Goal: Task Accomplishment & Management: Manage account settings

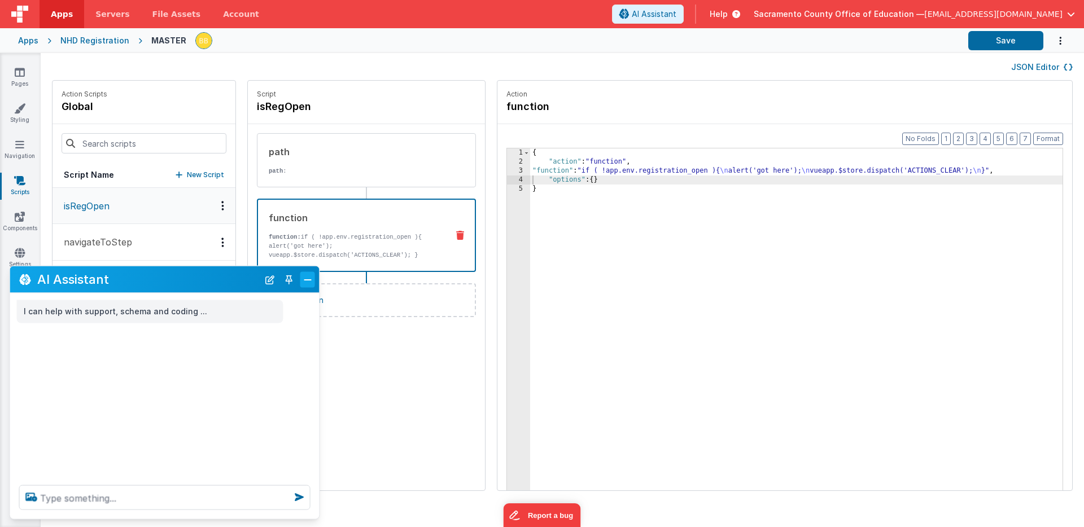
click at [307, 275] on button "Close" at bounding box center [307, 280] width 15 height 16
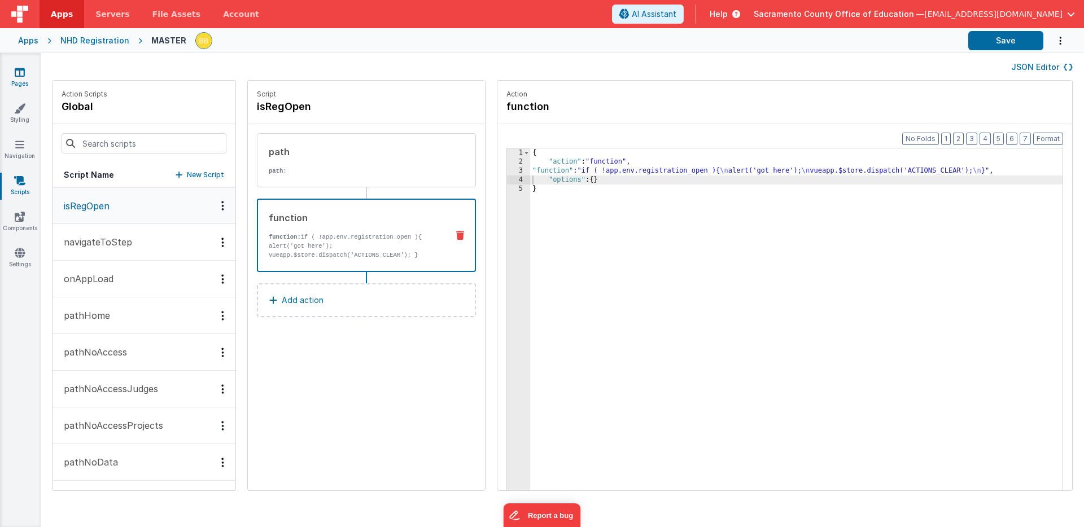
click at [18, 71] on icon at bounding box center [20, 72] width 10 height 11
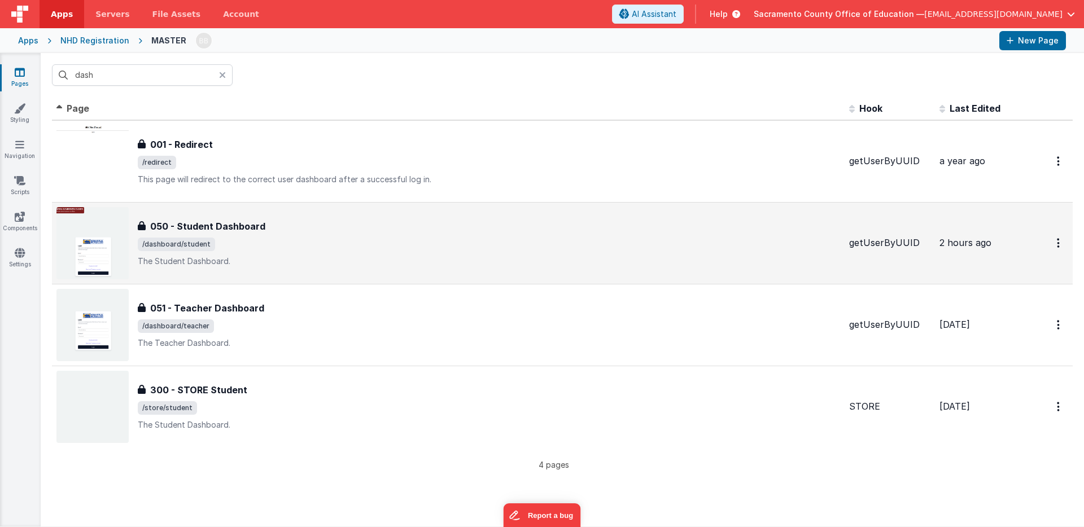
click at [220, 225] on h3 "050 - Student Dashboard" at bounding box center [207, 227] width 115 height 14
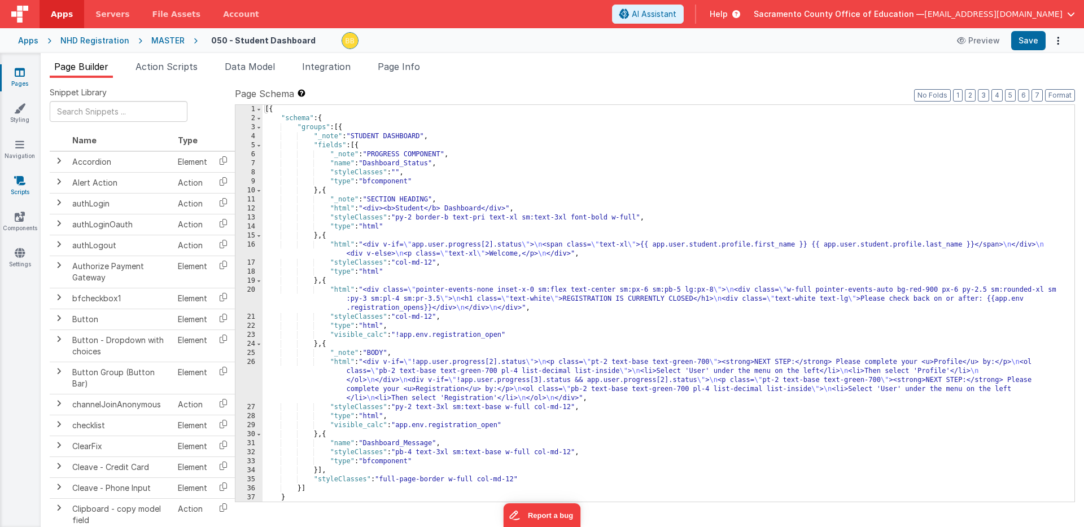
click at [17, 177] on icon at bounding box center [19, 180] width 11 height 11
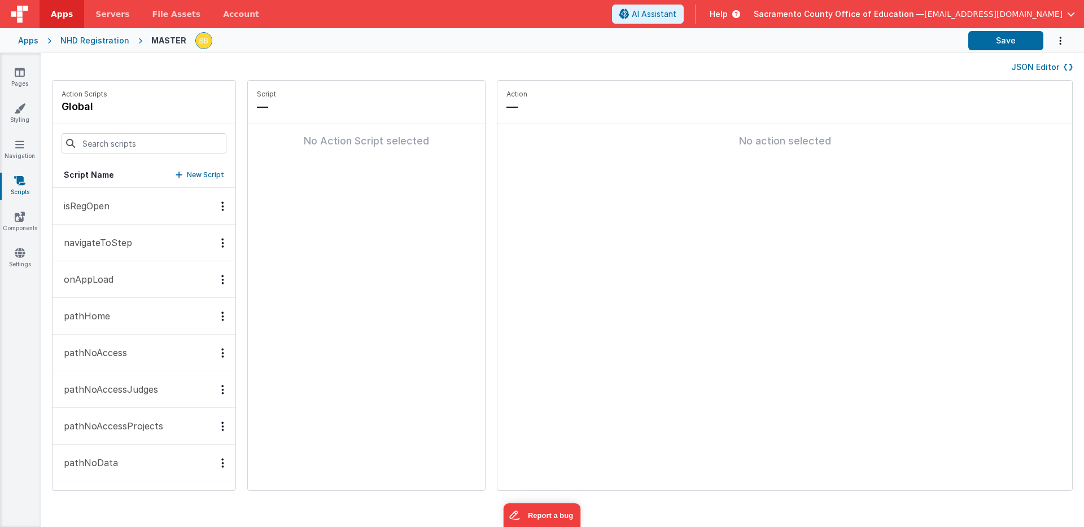
click at [118, 200] on button "isRegOpen" at bounding box center [143, 206] width 183 height 37
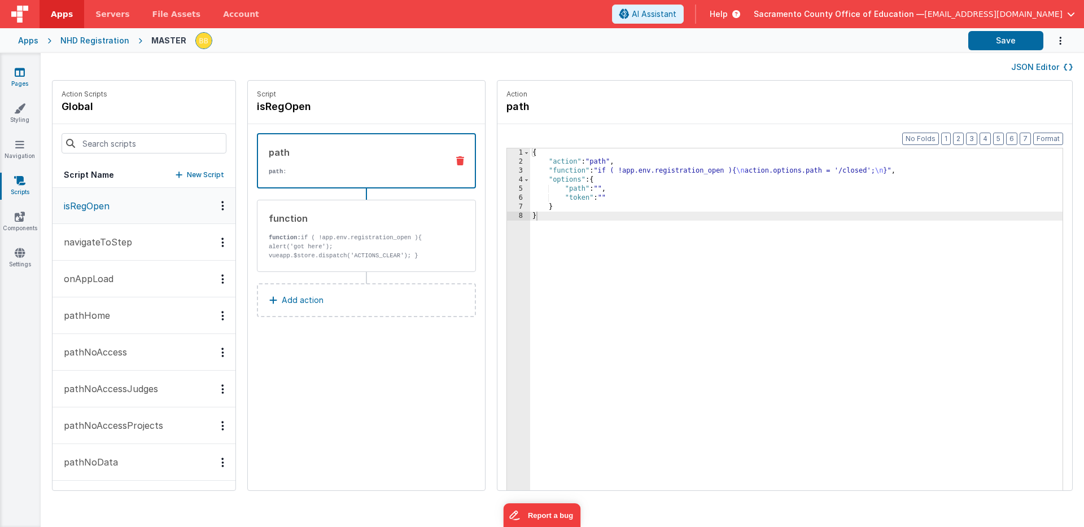
click at [21, 69] on icon at bounding box center [20, 72] width 10 height 11
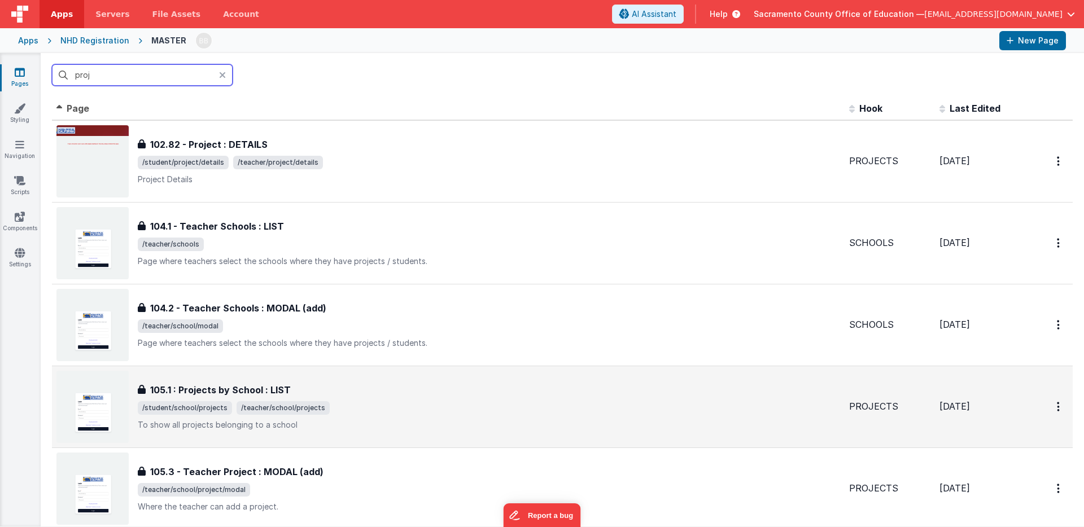
type input "proj"
click at [207, 388] on h3 "105.1 : Projects by School : LIST" at bounding box center [220, 390] width 141 height 14
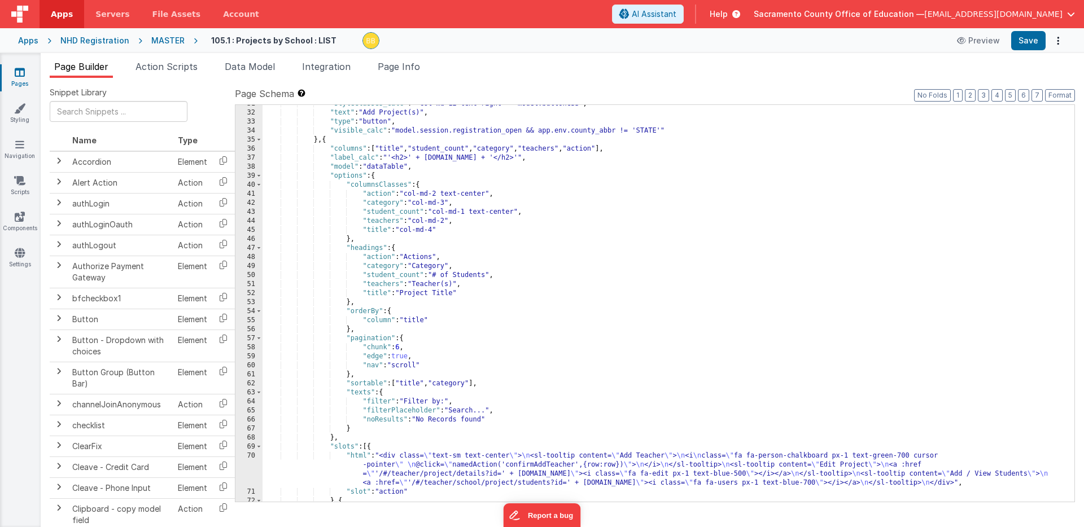
scroll to position [381, 0]
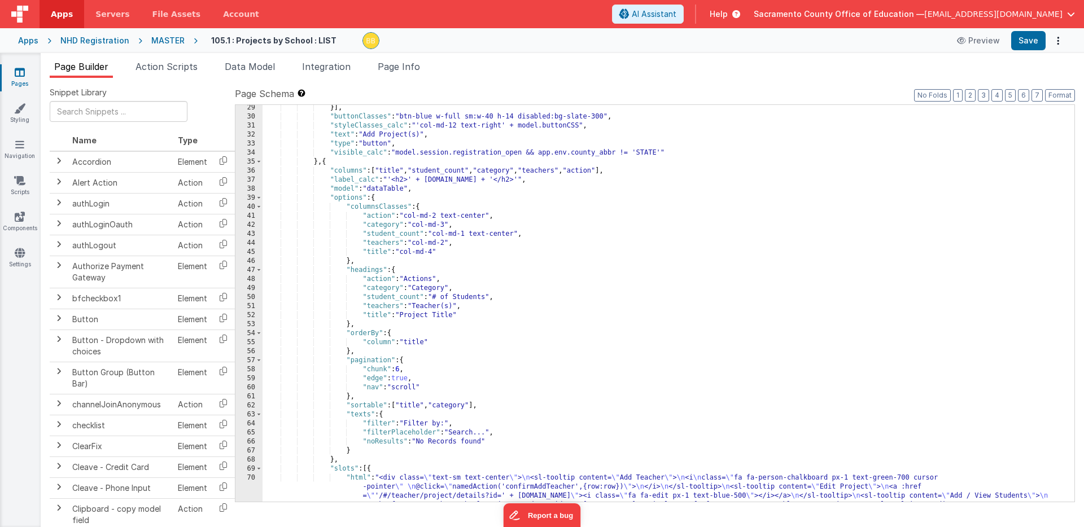
click at [20, 74] on icon at bounding box center [20, 72] width 10 height 11
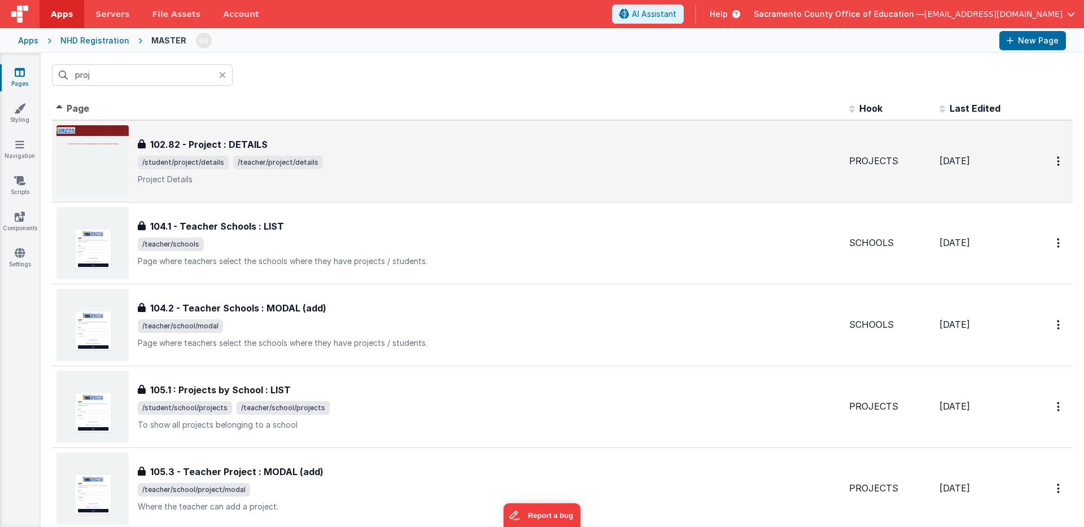
click at [216, 141] on h3 "102.82 - Project : DETAILS" at bounding box center [208, 145] width 117 height 14
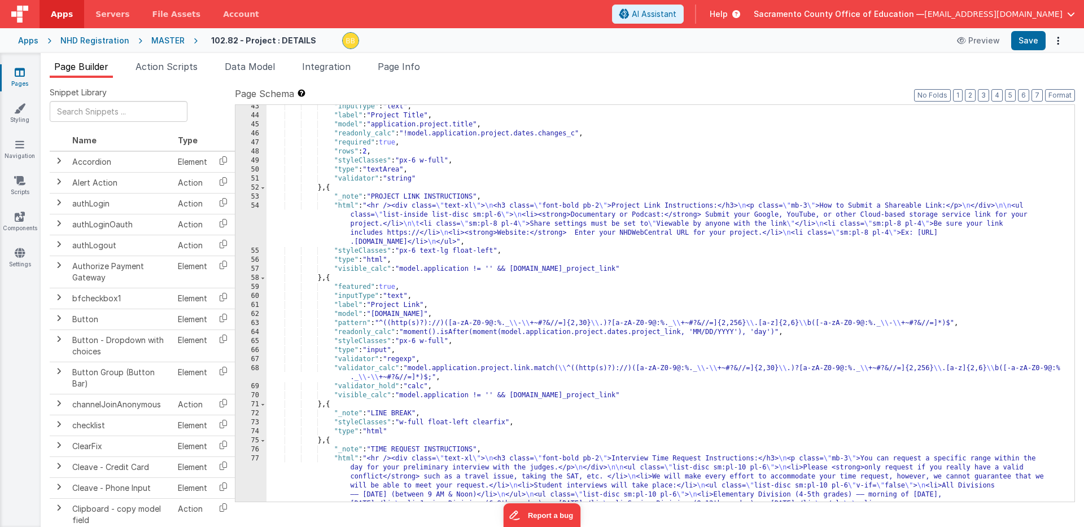
scroll to position [537, 0]
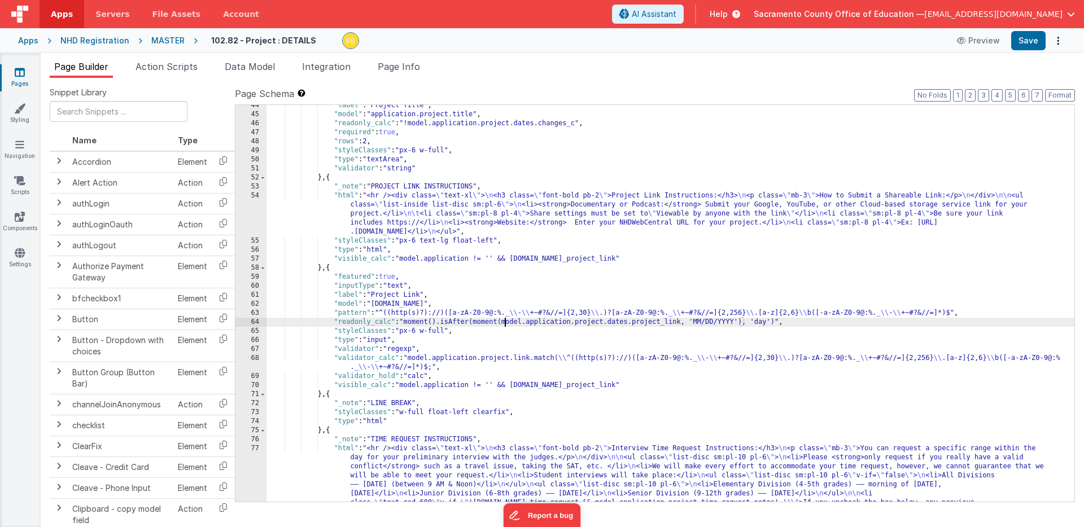
click at [505, 323] on div ""label" : "Project Title" , "model" : "application.project.title" , "readonly_c…" at bounding box center [670, 340] width 808 height 478
drag, startPoint x: 476, startPoint y: 323, endPoint x: 777, endPoint y: 322, distance: 301.4
click at [777, 322] on div ""label" : "Project Title" , "model" : "application.project.title" , "readonly_c…" at bounding box center [670, 340] width 808 height 478
click at [18, 70] on icon at bounding box center [20, 72] width 10 height 11
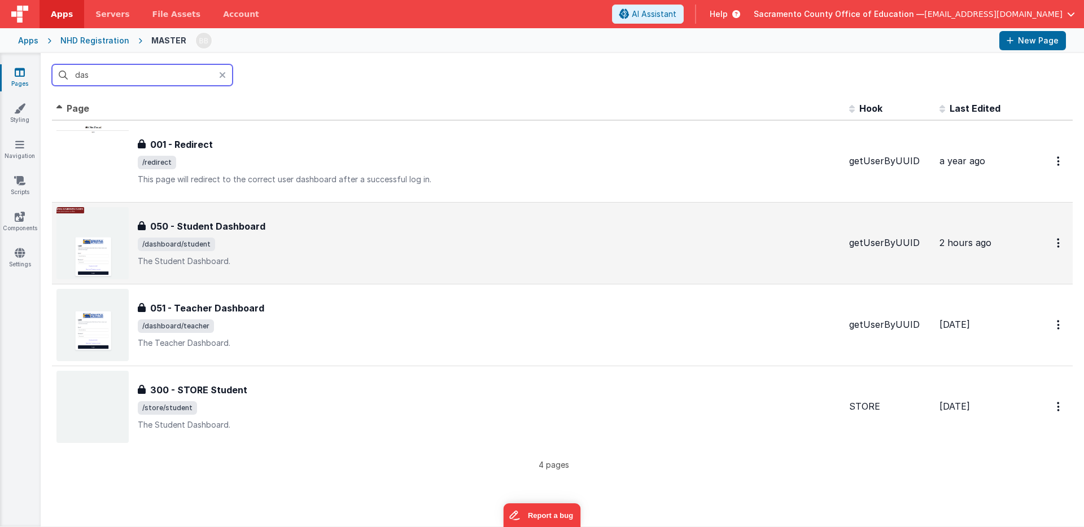
type input "das"
click at [242, 232] on h3 "050 - Student Dashboard" at bounding box center [207, 227] width 115 height 14
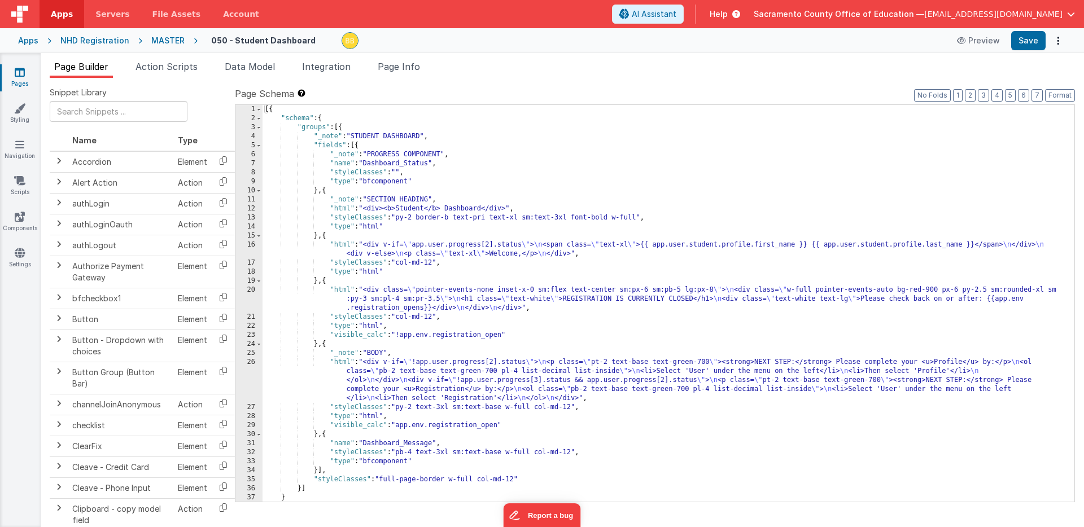
click at [339, 291] on div "[{ "schema" : { "groups" : [{ "_note" : "STUDENT DASHBOARD" , "fields" : [{ "_n…" at bounding box center [668, 312] width 812 height 415
click at [255, 296] on div "20" at bounding box center [248, 299] width 27 height 27
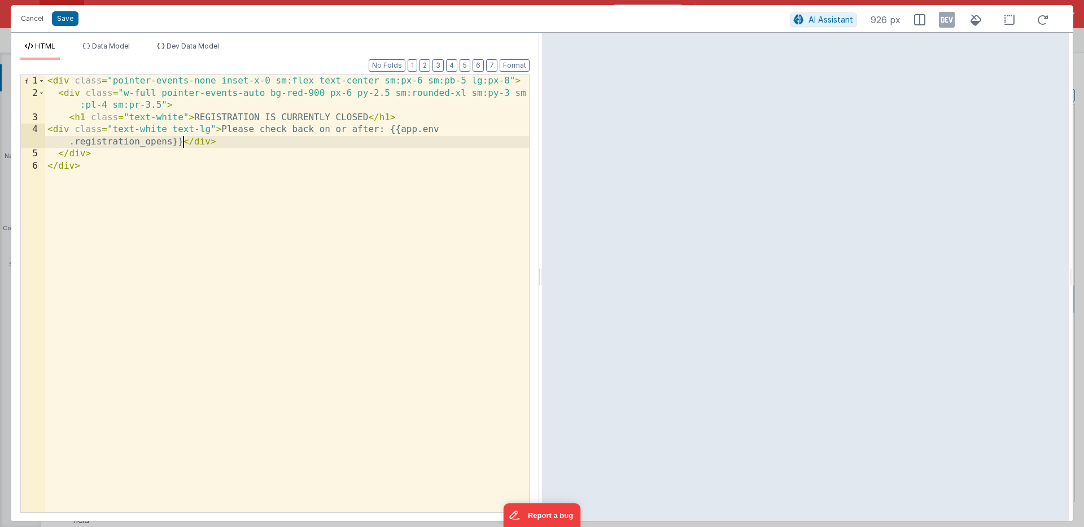
click at [183, 143] on div "< div class = "pointer-events-none inset-x-0 sm:flex text-center sm:px-6 sm:pb-…" at bounding box center [287, 306] width 484 height 462
paste textarea
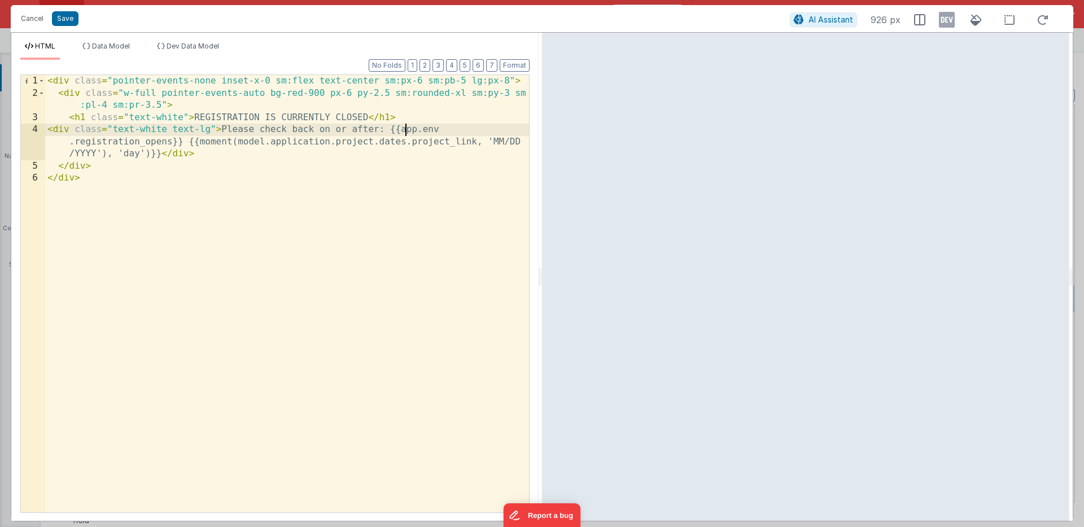
click at [406, 130] on div "< div class = "pointer-events-none inset-x-0 sm:flex text-center sm:px-6 sm:pb-…" at bounding box center [287, 306] width 484 height 462
drag, startPoint x: 406, startPoint y: 130, endPoint x: 165, endPoint y: 138, distance: 241.7
click at [165, 138] on div "< div class = "pointer-events-none inset-x-0 sm:flex text-center sm:px-6 sm:pb-…" at bounding box center [287, 306] width 484 height 462
click at [248, 141] on div "< div class = "pointer-events-none inset-x-0 sm:flex text-center sm:px-6 sm:pb-…" at bounding box center [287, 306] width 484 height 462
drag, startPoint x: 248, startPoint y: 141, endPoint x: 445, endPoint y: 141, distance: 197.0
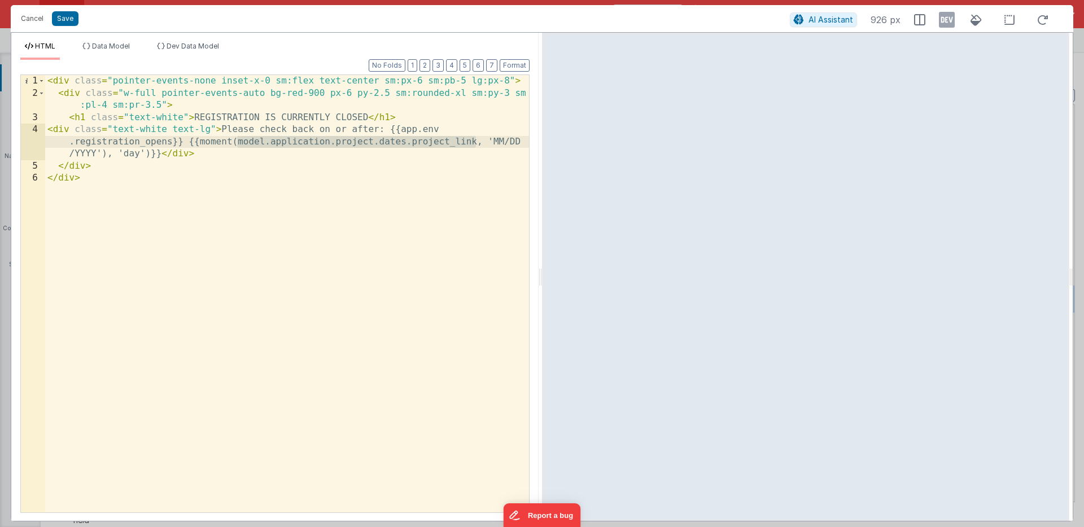
click at [445, 141] on div "< div class = "pointer-events-none inset-x-0 sm:flex text-center sm:px-6 sm:pb-…" at bounding box center [287, 306] width 484 height 462
click at [63, 19] on button "Save" at bounding box center [65, 18] width 27 height 15
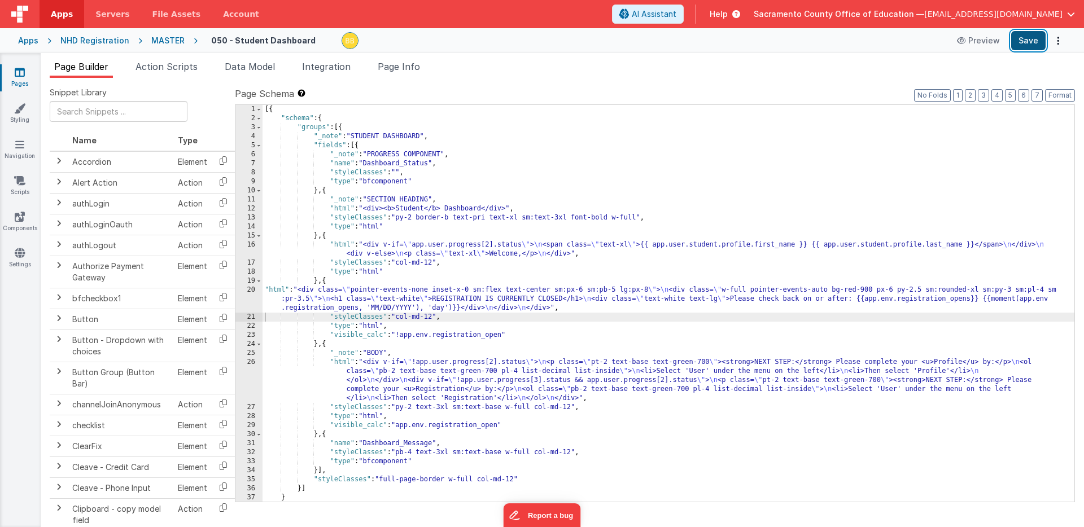
click at [1023, 40] on button "Save" at bounding box center [1028, 40] width 34 height 19
click at [275, 290] on div "[{ "schema" : { "groups" : [{ "_note" : "STUDENT DASHBOARD" , "fields" : [{ "_n…" at bounding box center [668, 312] width 812 height 415
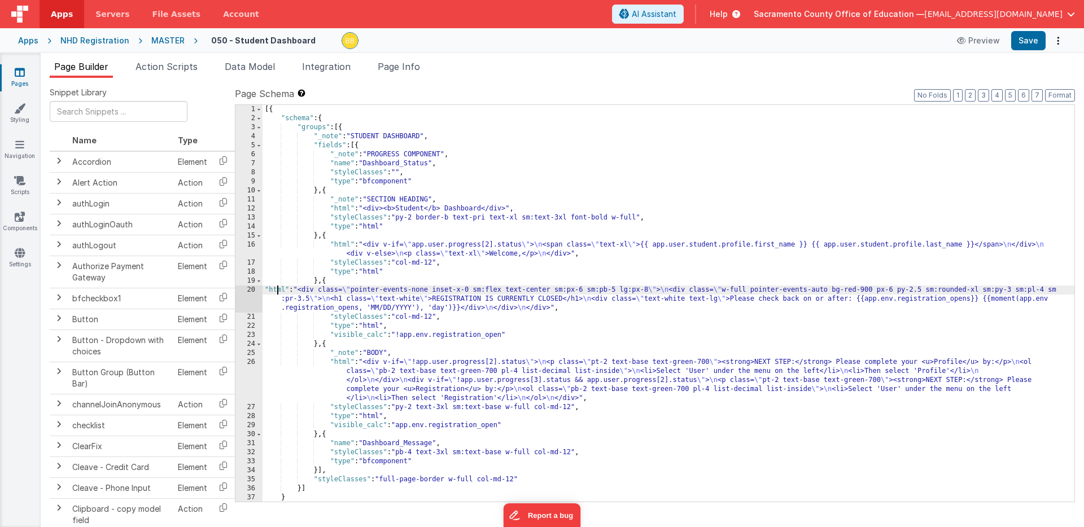
click at [251, 290] on div "20" at bounding box center [248, 299] width 27 height 27
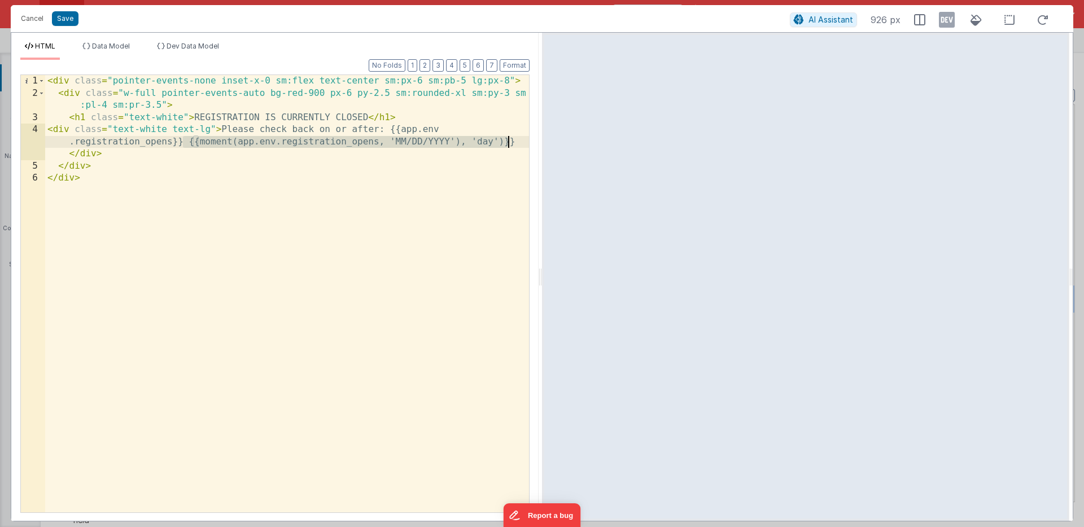
drag, startPoint x: 182, startPoint y: 142, endPoint x: 513, endPoint y: 143, distance: 330.2
click at [513, 143] on div "< div class = "pointer-events-none inset-x-0 sm:flex text-center sm:px-6 sm:pb-…" at bounding box center [287, 306] width 484 height 462
click at [64, 16] on button "Save" at bounding box center [65, 18] width 27 height 15
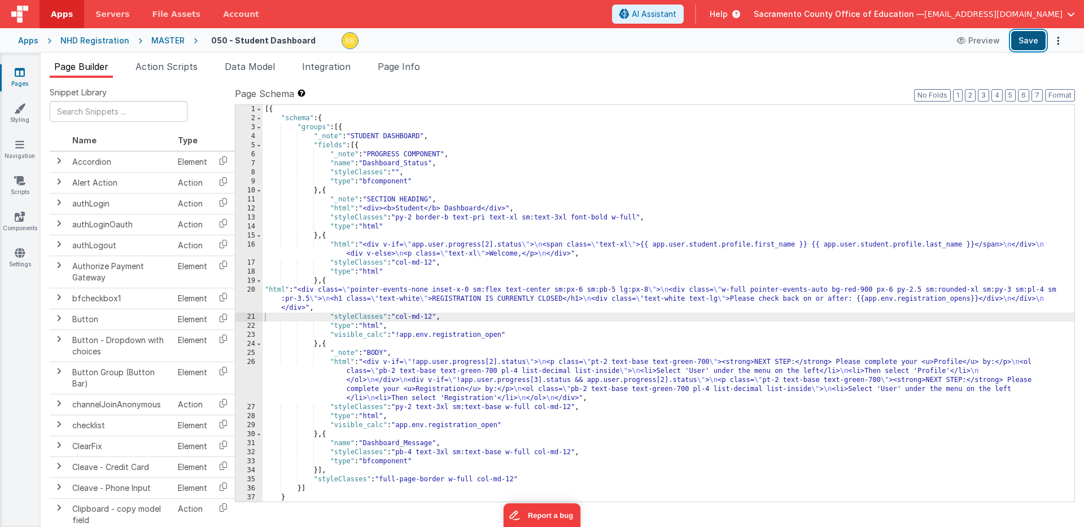
click at [1032, 41] on button "Save" at bounding box center [1028, 40] width 34 height 19
click at [179, 67] on span "Action Scripts" at bounding box center [166, 66] width 62 height 11
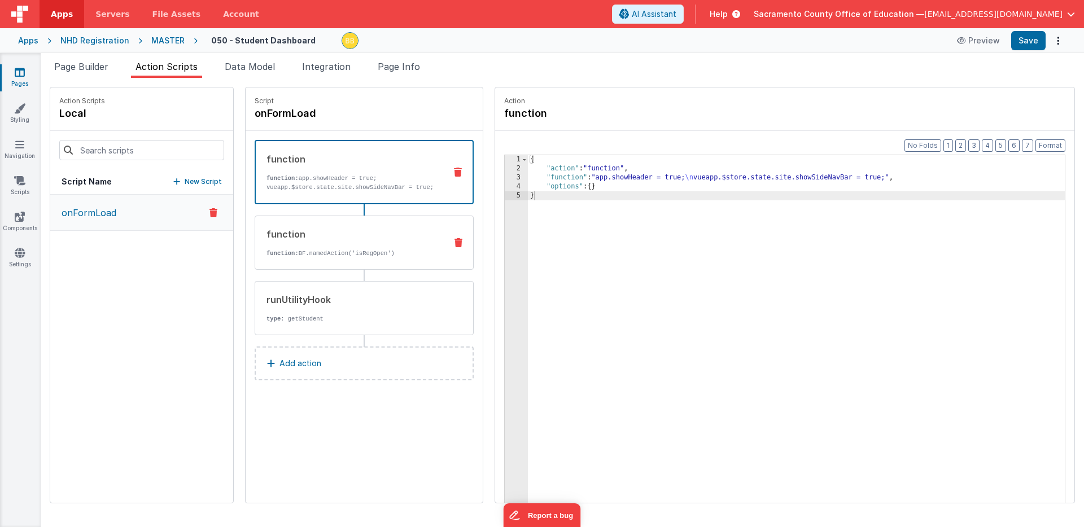
click at [370, 235] on div "function" at bounding box center [351, 234] width 170 height 14
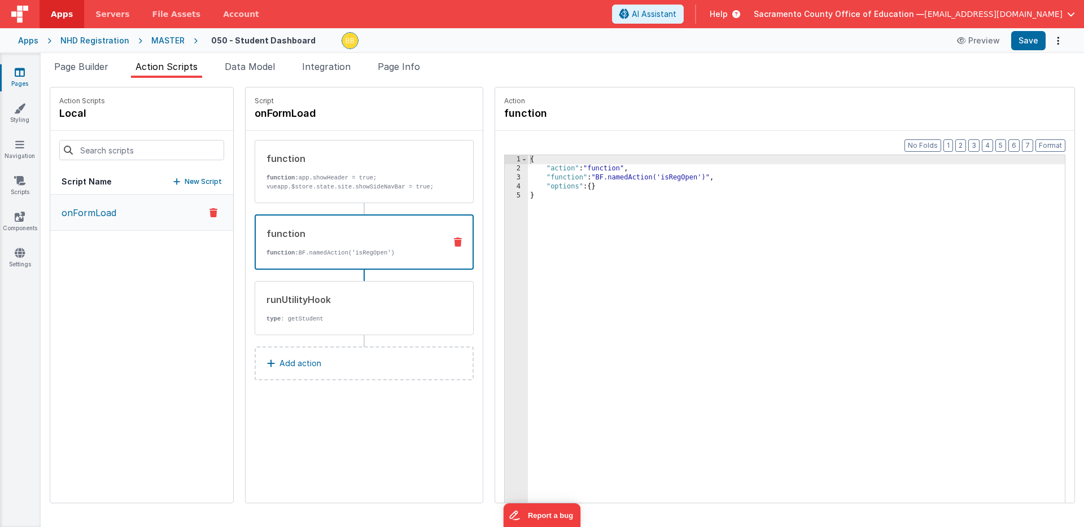
click at [566, 178] on div "{ "action" : "function" , "function" : "BF.namedAction('isRegOpen')" , "options…" at bounding box center [813, 355] width 570 height 401
click at [1030, 37] on button "Save" at bounding box center [1028, 40] width 34 height 19
click at [23, 107] on icon at bounding box center [19, 108] width 11 height 11
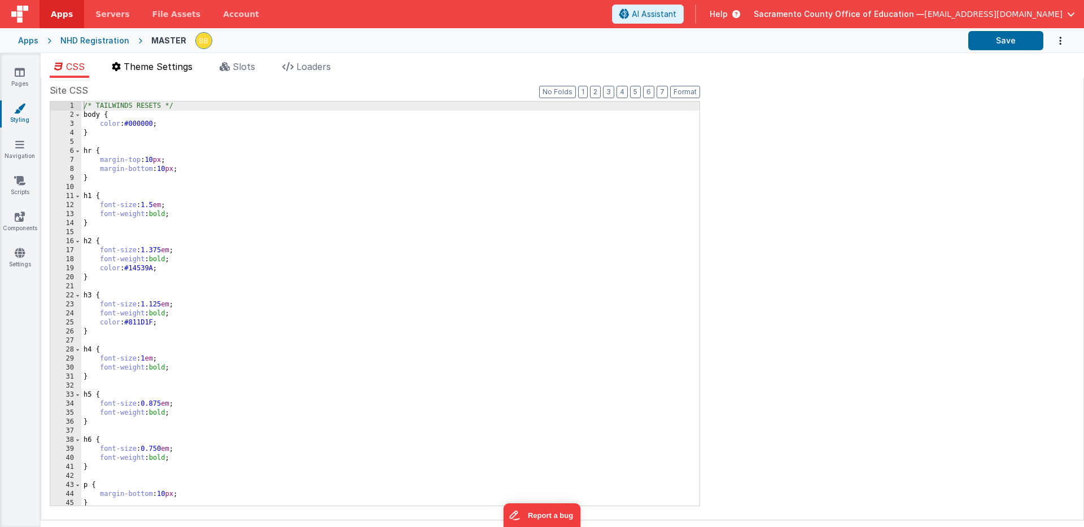
click at [159, 65] on span "Theme Settings" at bounding box center [158, 66] width 69 height 11
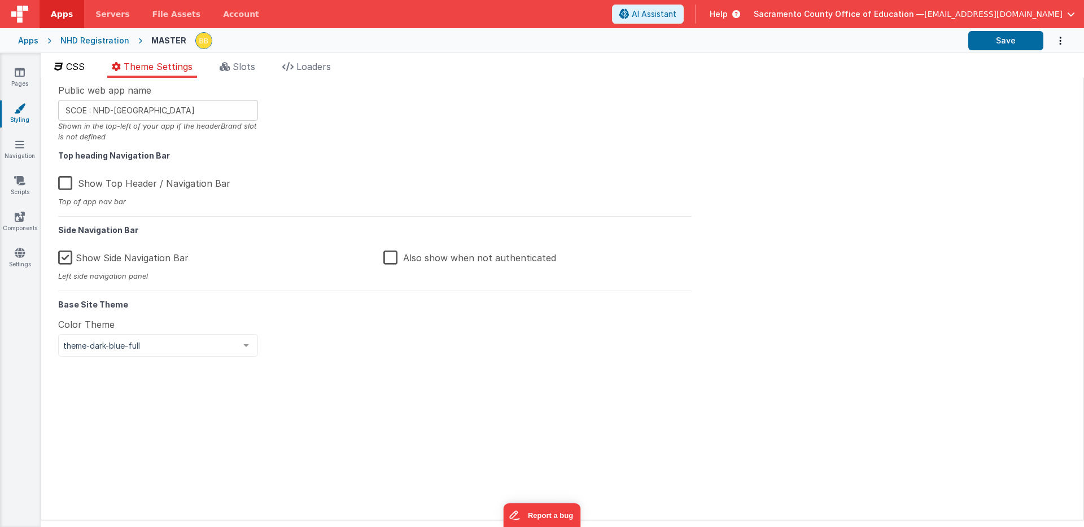
click at [77, 63] on span "CSS" at bounding box center [75, 66] width 19 height 11
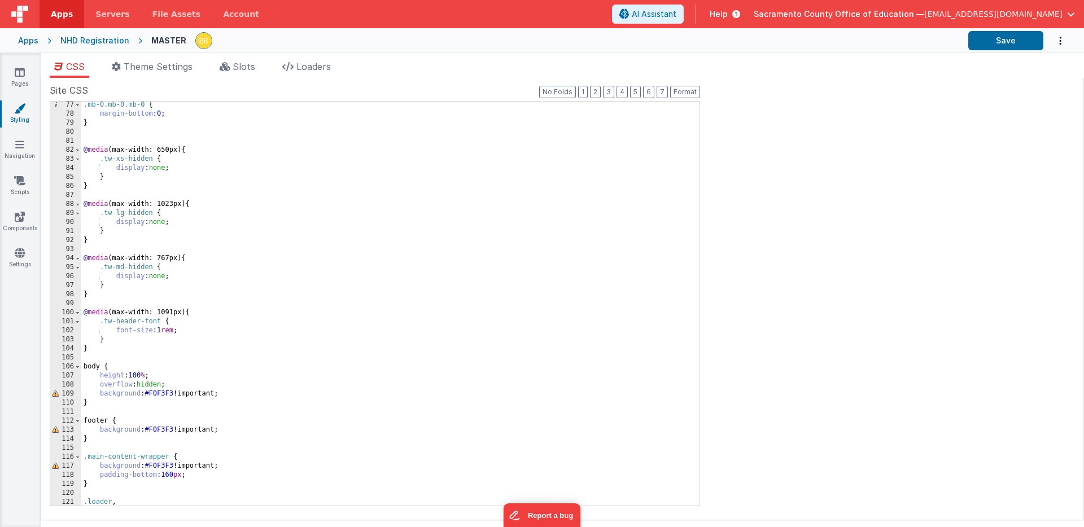
scroll to position [710, 0]
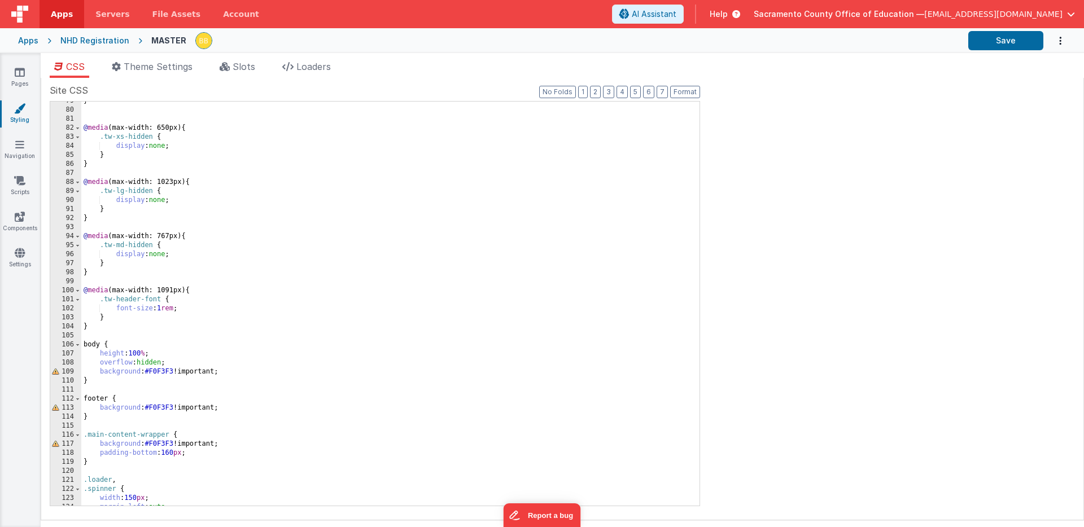
click at [120, 366] on div "} @ media (max-width: 650px) { .tw-xs-hidden { display : none ; } } @ media (ma…" at bounding box center [390, 308] width 618 height 422
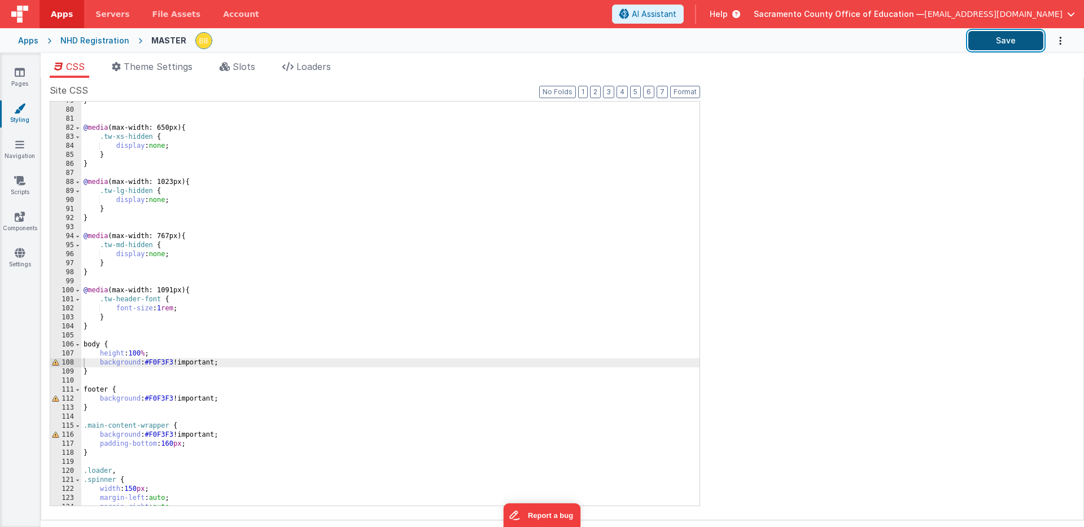
click at [1004, 38] on button "Save" at bounding box center [1005, 40] width 75 height 19
click at [21, 68] on icon at bounding box center [20, 72] width 10 height 11
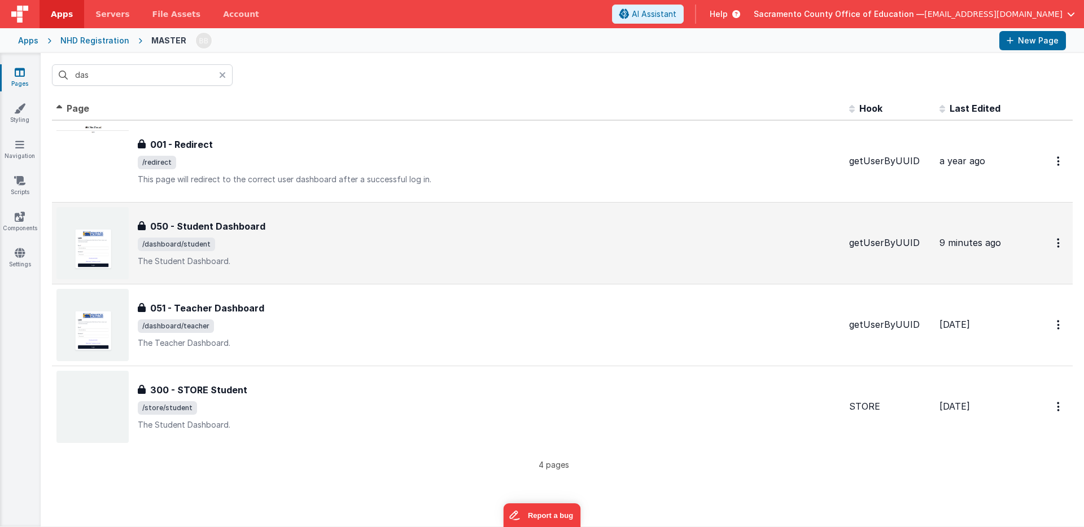
click at [186, 224] on h3 "050 - Student Dashboard" at bounding box center [207, 227] width 115 height 14
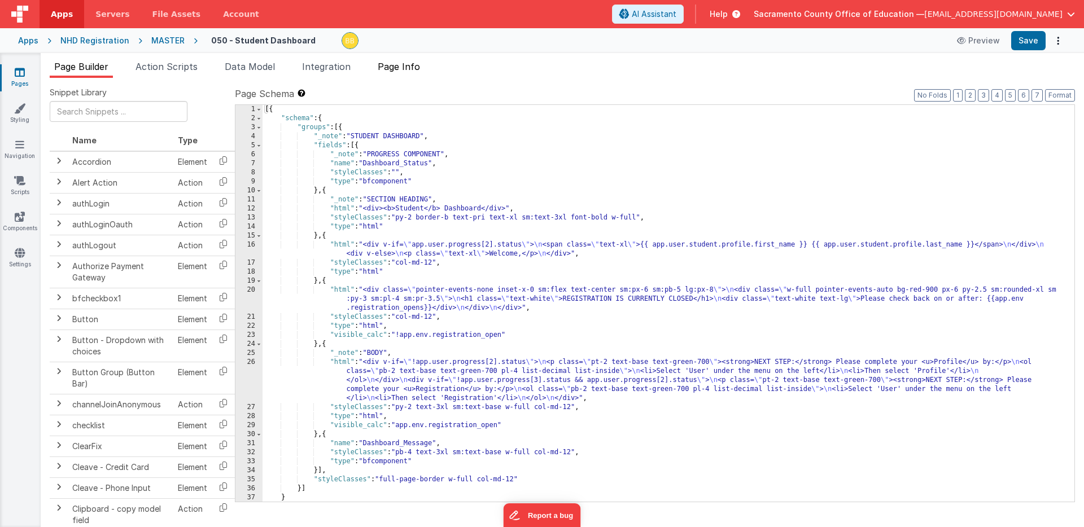
click at [391, 65] on span "Page Info" at bounding box center [399, 66] width 42 height 11
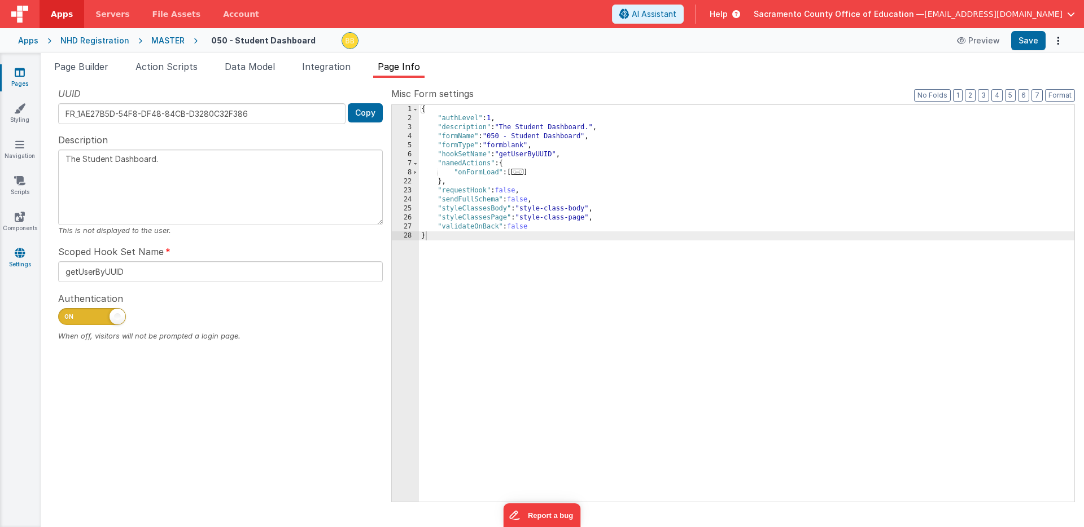
click at [19, 257] on icon at bounding box center [20, 252] width 10 height 11
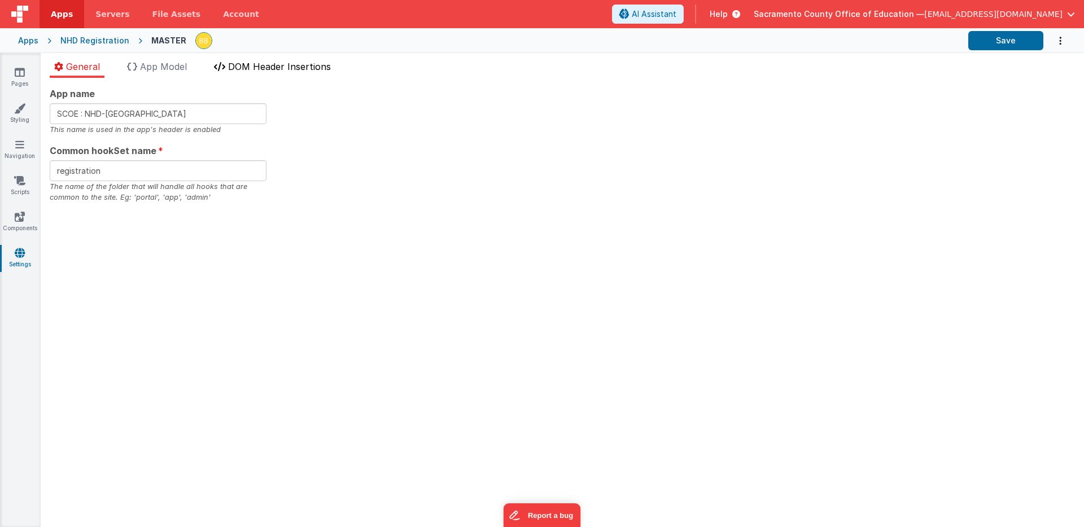
click at [265, 64] on span "DOM Header Insertions" at bounding box center [279, 66] width 103 height 11
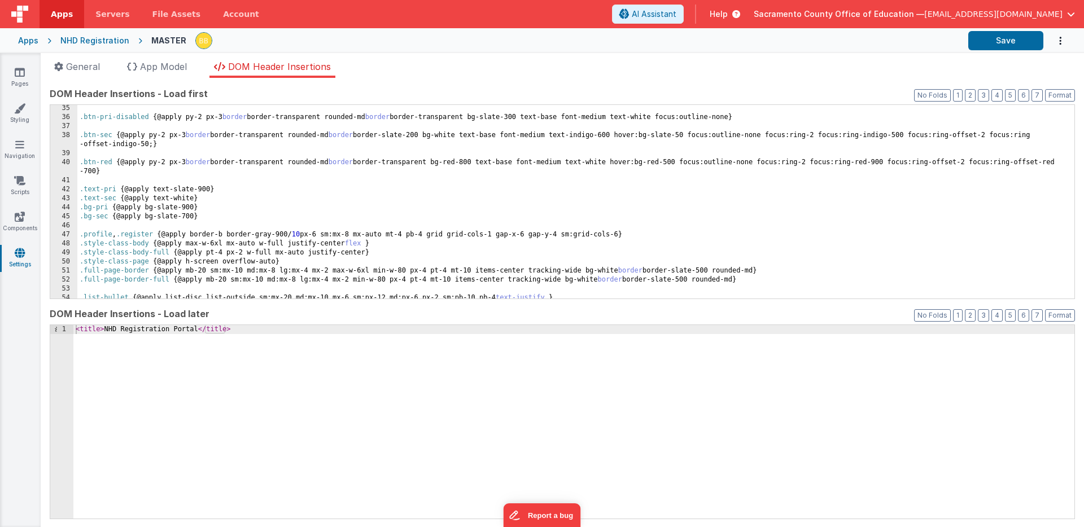
scroll to position [357, 0]
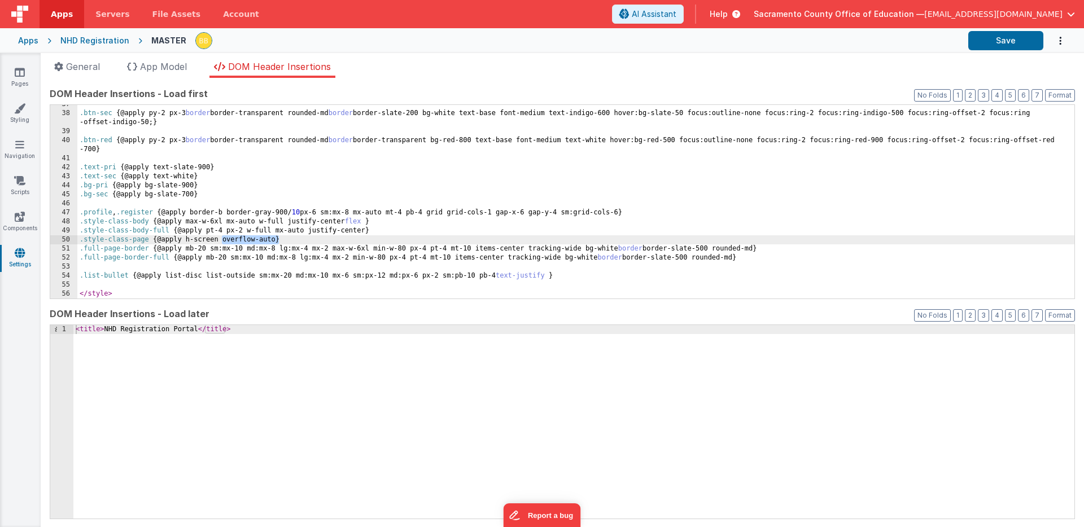
drag, startPoint x: 222, startPoint y: 242, endPoint x: 278, endPoint y: 237, distance: 56.1
click at [278, 237] on div ".btn-sec { @apply py-2 px-3 border border-transparent rounded-md border border-…" at bounding box center [575, 206] width 997 height 212
click at [983, 38] on button "Save" at bounding box center [1005, 40] width 75 height 19
click at [239, 243] on div ".btn-sec { @apply py-2 px-3 border border-transparent rounded-md border border-…" at bounding box center [575, 206] width 997 height 212
drag, startPoint x: 188, startPoint y: 239, endPoint x: 225, endPoint y: 238, distance: 36.7
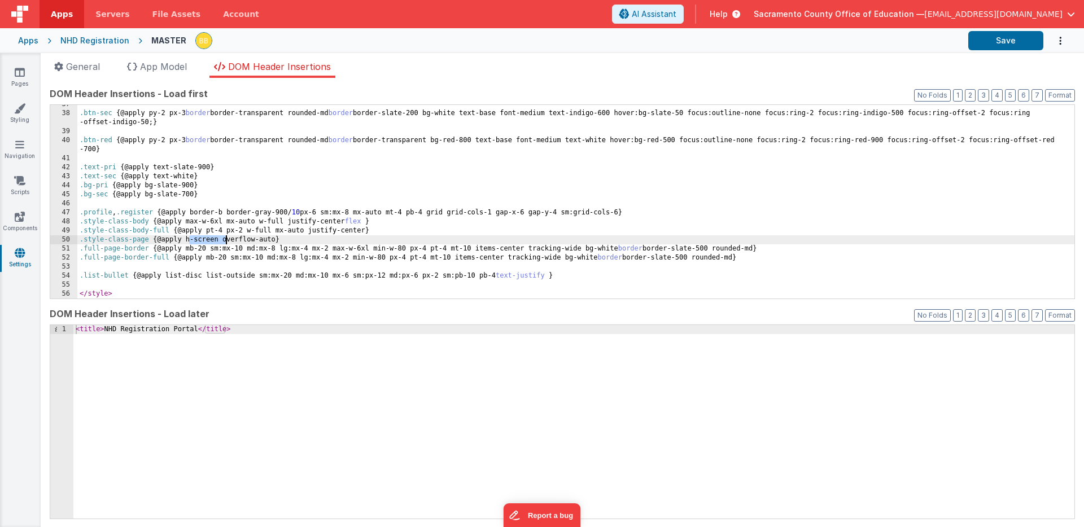
click at [225, 238] on div ".btn-sec { @apply py-2 px-3 border border-transparent rounded-md border border-…" at bounding box center [575, 206] width 997 height 212
click at [1001, 36] on button "Save" at bounding box center [1005, 40] width 75 height 19
click at [252, 239] on div ".btn-sec { @apply py-2 px-3 border border-transparent rounded-md border border-…" at bounding box center [575, 206] width 997 height 212
click at [189, 241] on div ".btn-sec { @apply py-2 px-3 border border-transparent rounded-md border border-…" at bounding box center [575, 206] width 997 height 212
click at [999, 38] on button "Save" at bounding box center [1005, 40] width 75 height 19
